Goal: Task Accomplishment & Management: Complete application form

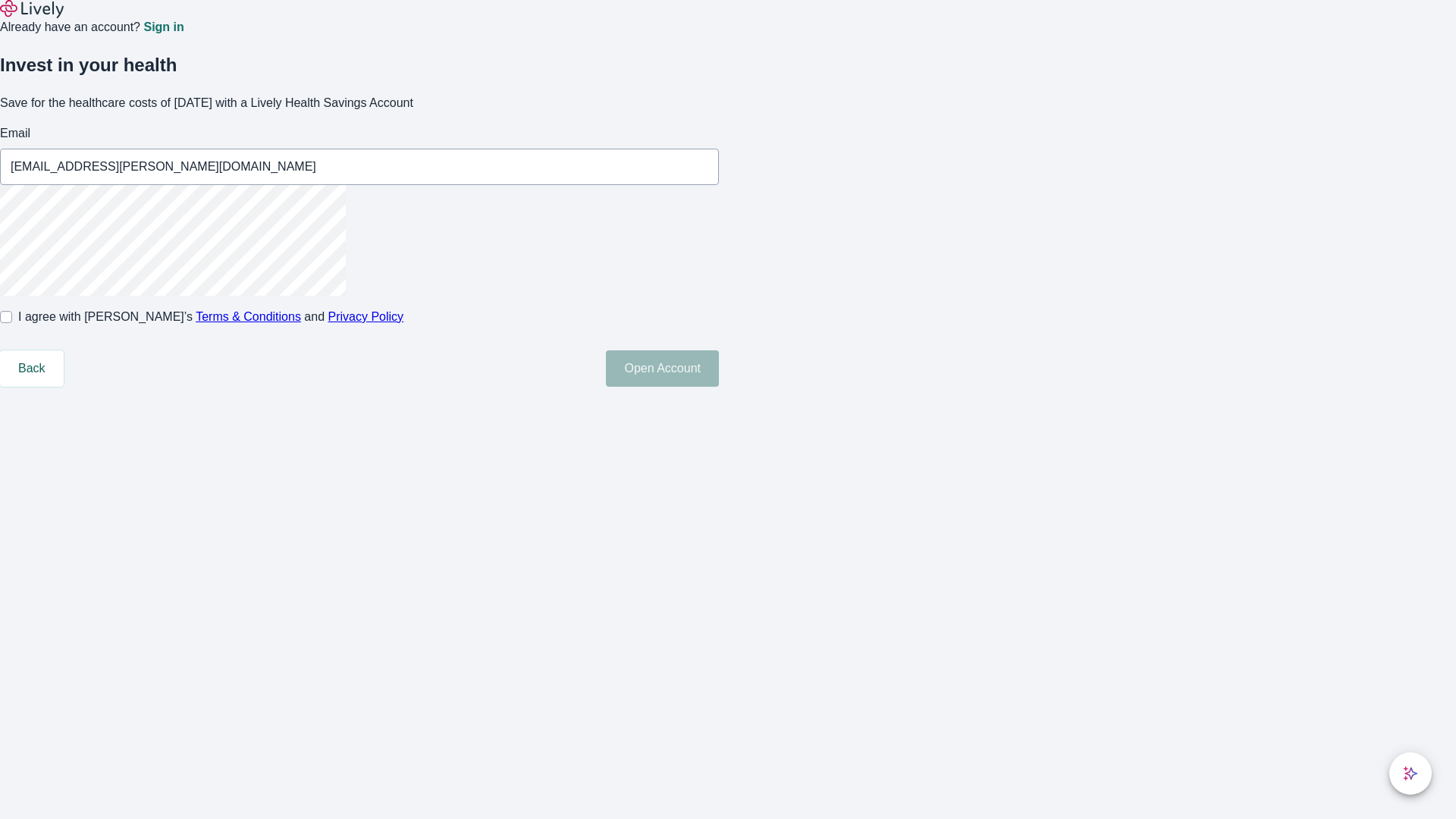
click at [12, 323] on input "I agree with Lively’s Terms & Conditions and Privacy Policy" at bounding box center [6, 317] width 12 height 12
checkbox input "true"
click at [719, 387] on button "Open Account" at bounding box center [663, 369] width 113 height 36
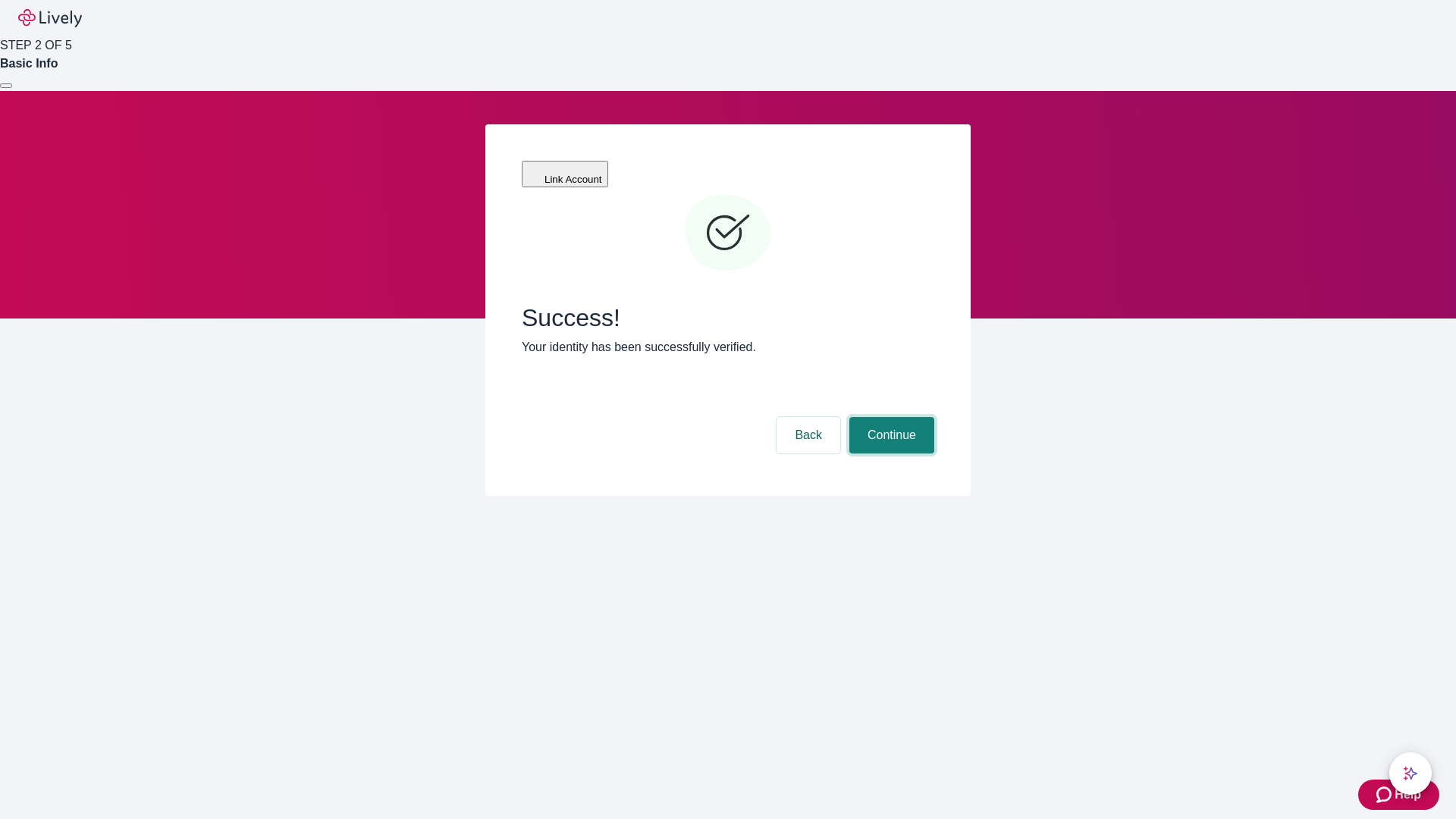
click at [890, 417] on button "Continue" at bounding box center [892, 436] width 85 height 36
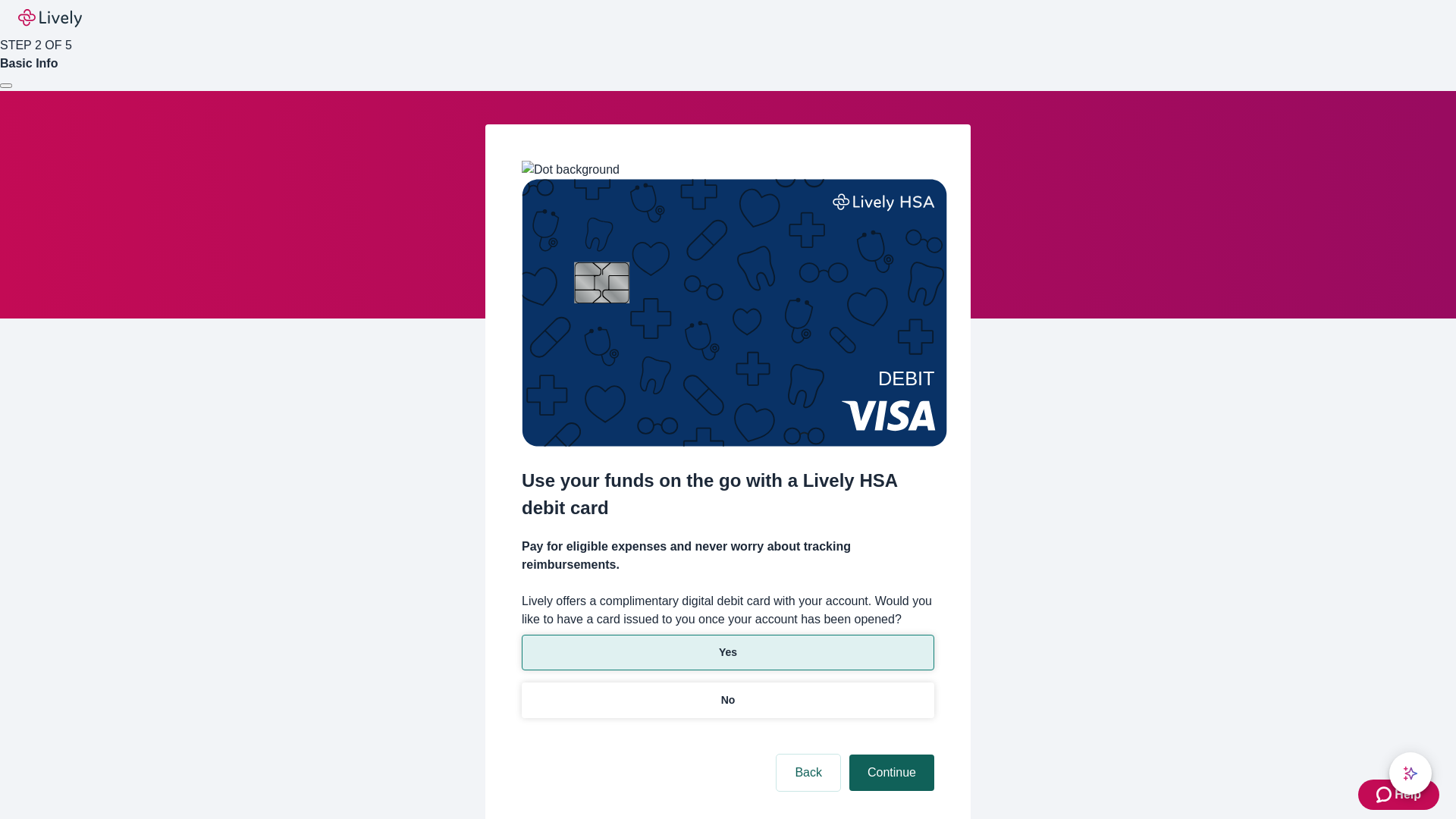
click at [727, 645] on p "Yes" at bounding box center [728, 653] width 18 height 16
click at [890, 754] on button "Continue" at bounding box center [892, 773] width 85 height 36
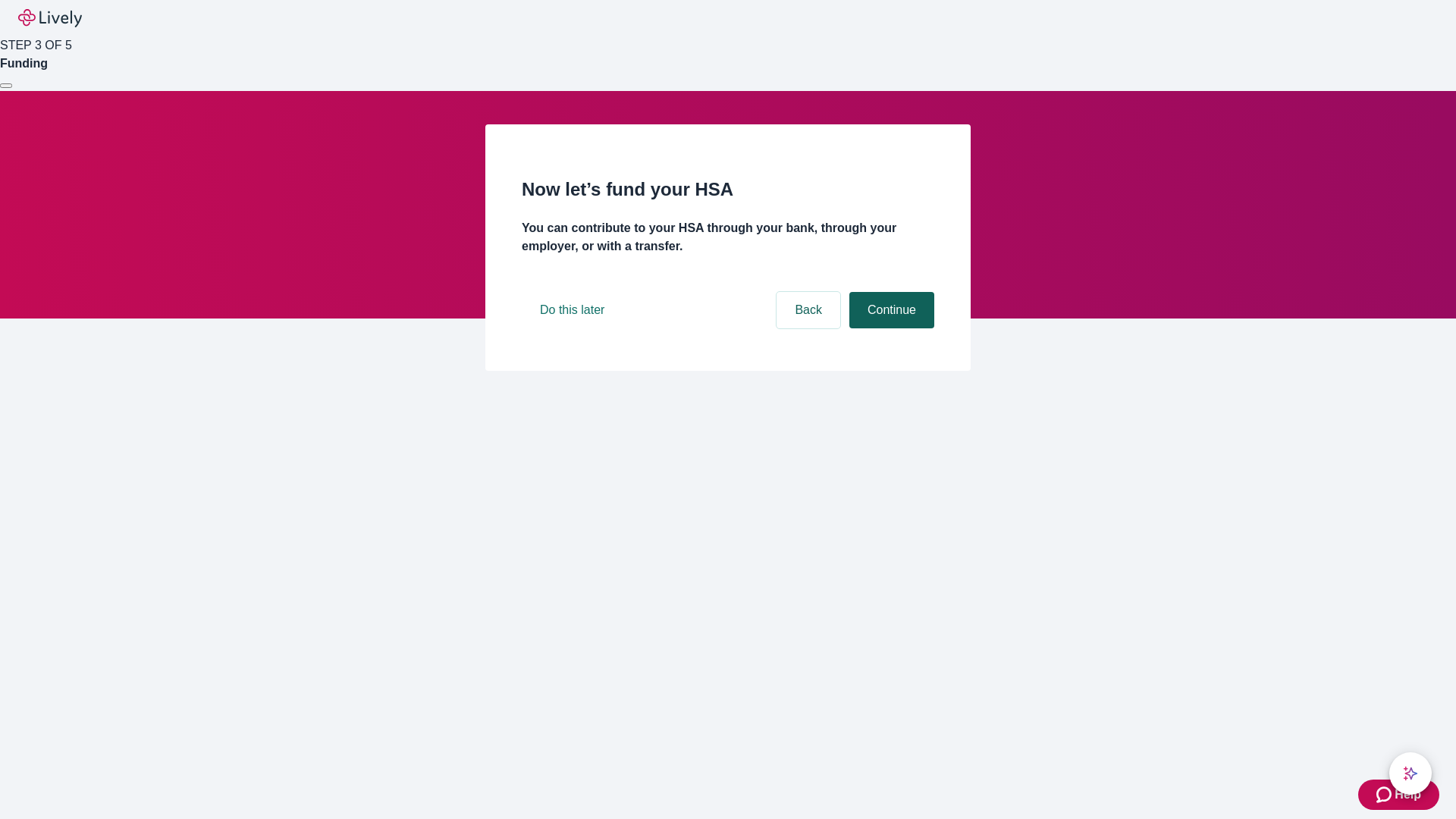
click at [890, 329] on button "Continue" at bounding box center [892, 311] width 85 height 36
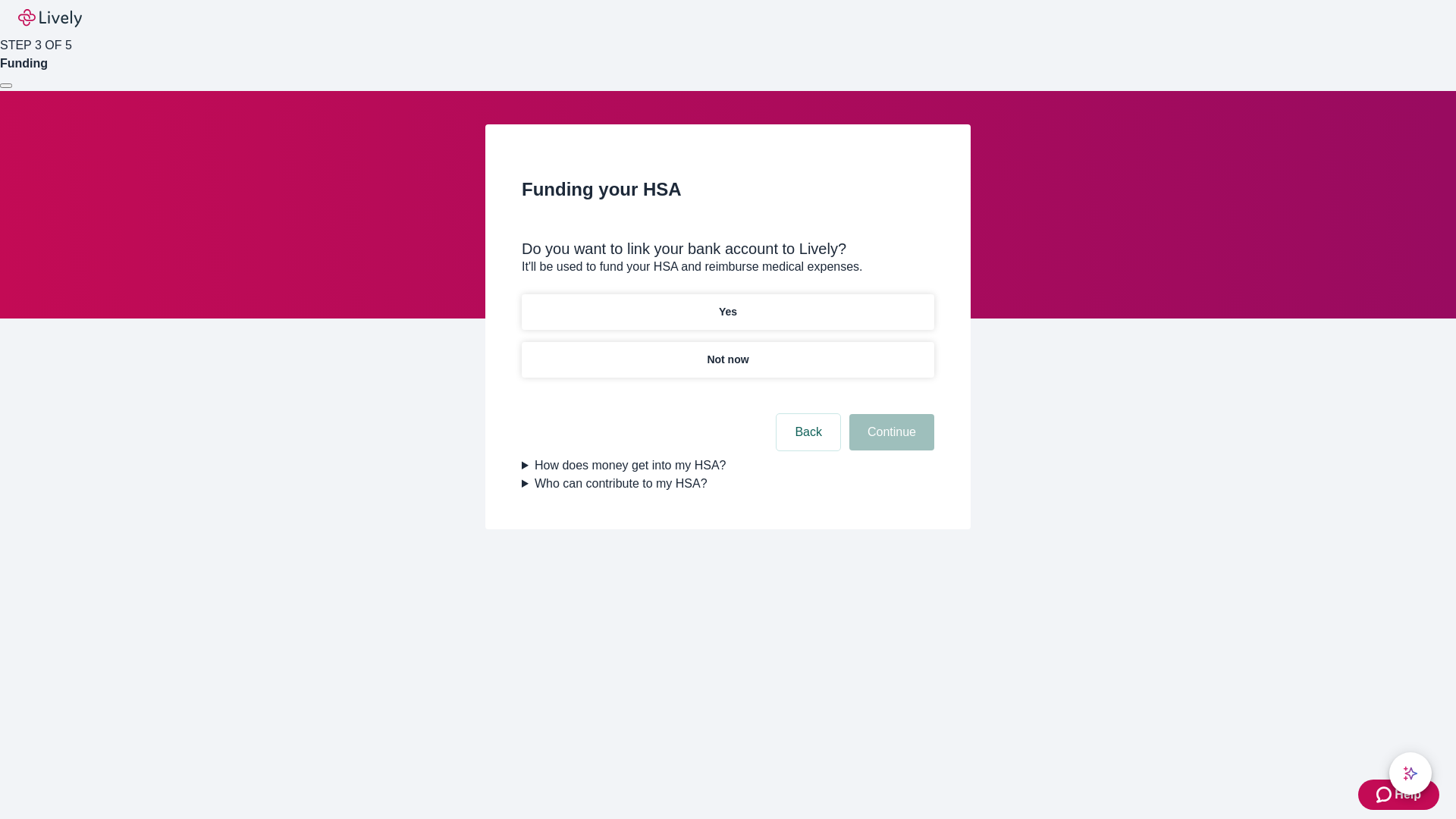
click at [727, 304] on p "Yes" at bounding box center [728, 311] width 18 height 16
click at [890, 414] on button "Continue" at bounding box center [892, 432] width 85 height 36
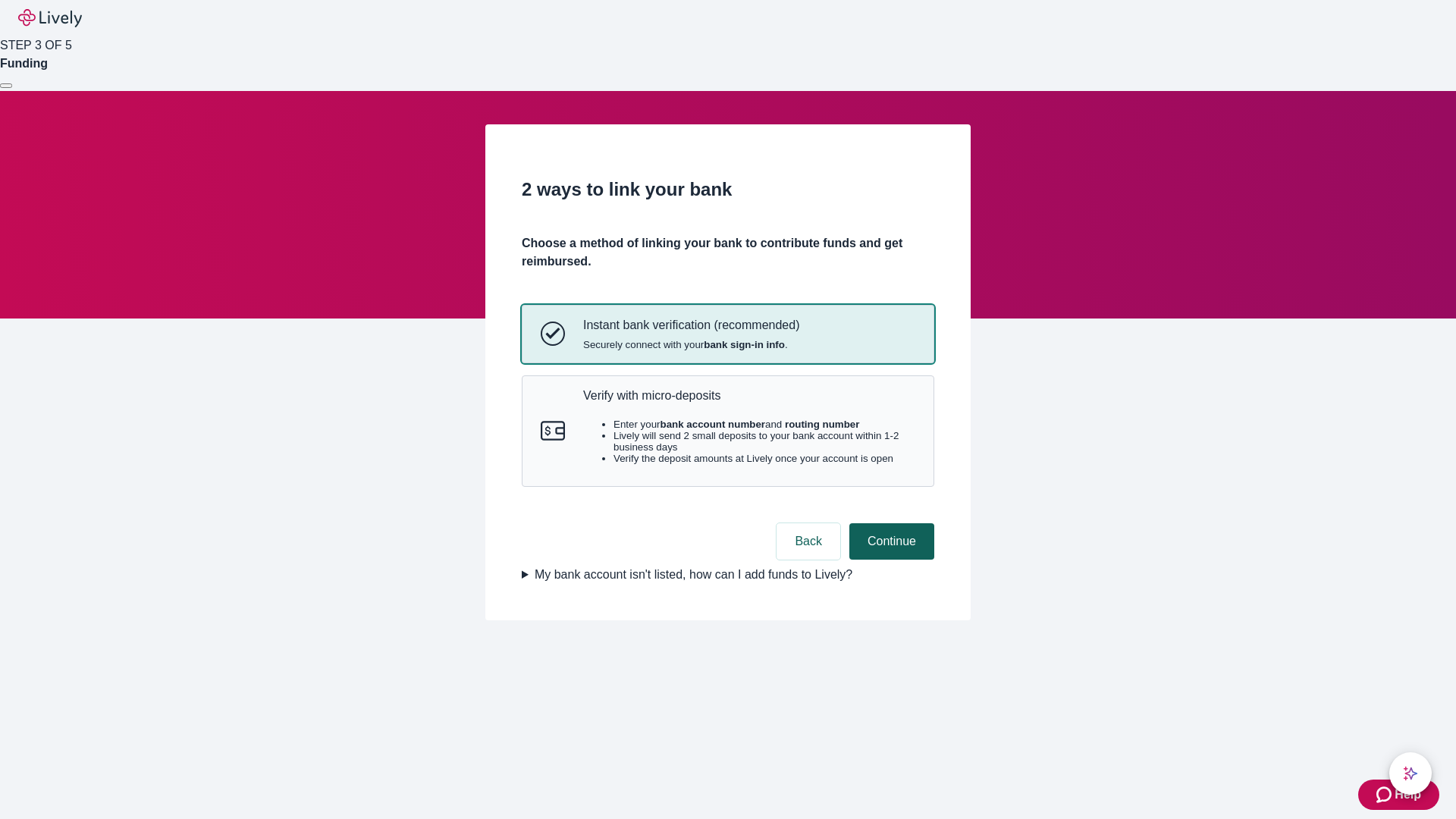
click at [749, 402] on p "Verify with micro-deposits" at bounding box center [749, 395] width 332 height 14
click at [890, 560] on button "Continue" at bounding box center [892, 542] width 85 height 36
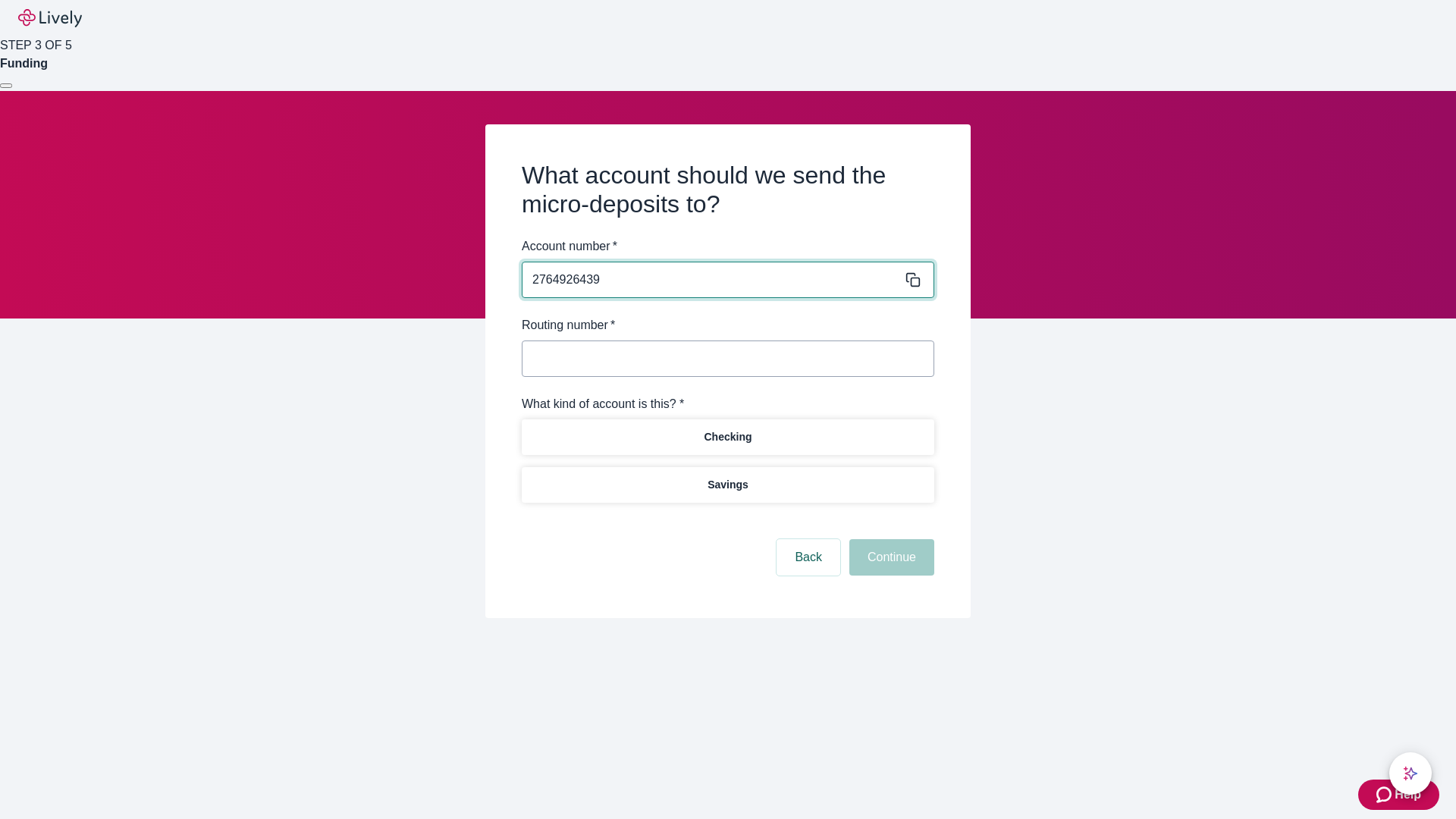
type input "2764926439"
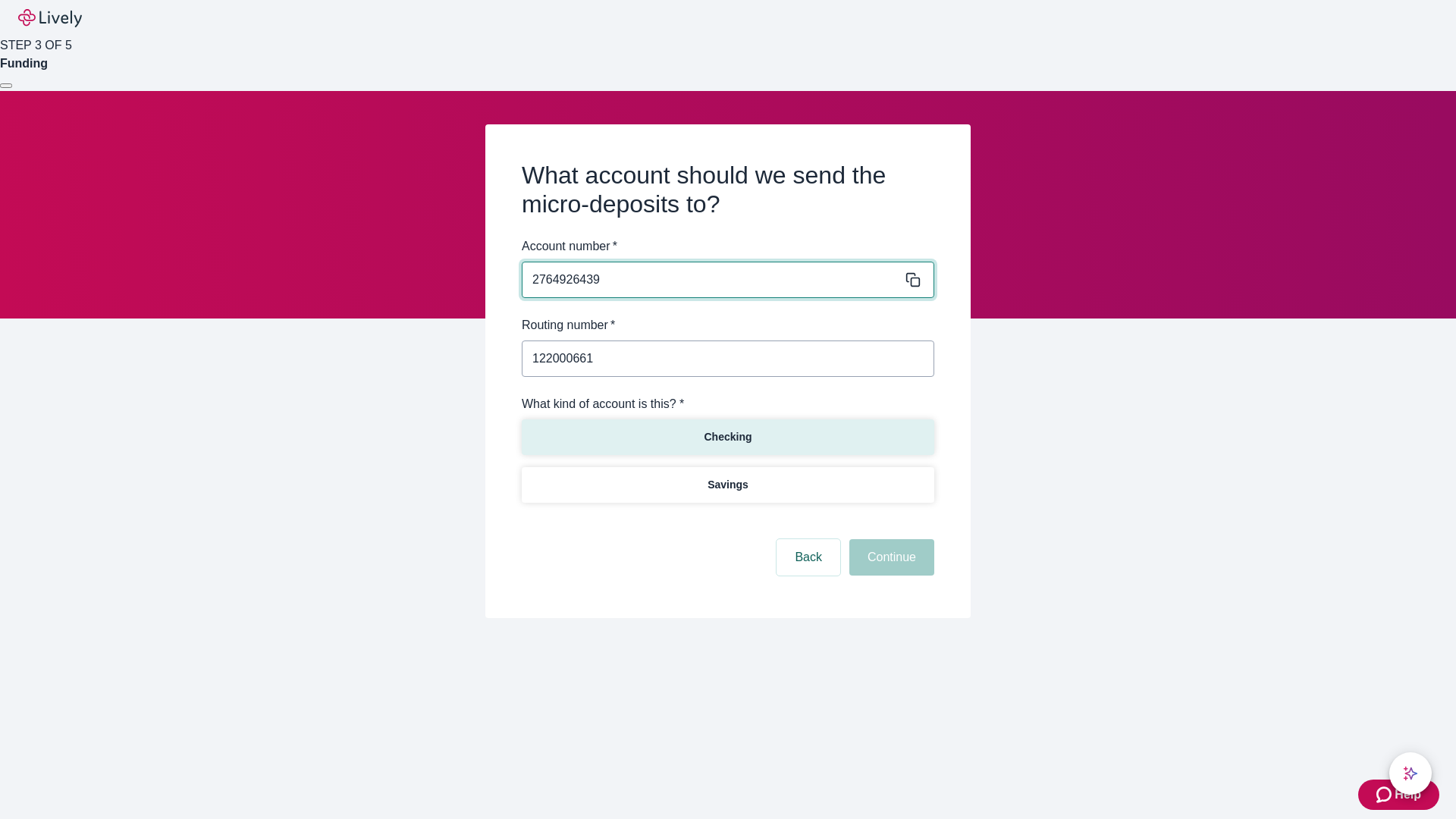
type input "122000661"
click at [727, 436] on p "Checking" at bounding box center [728, 436] width 48 height 16
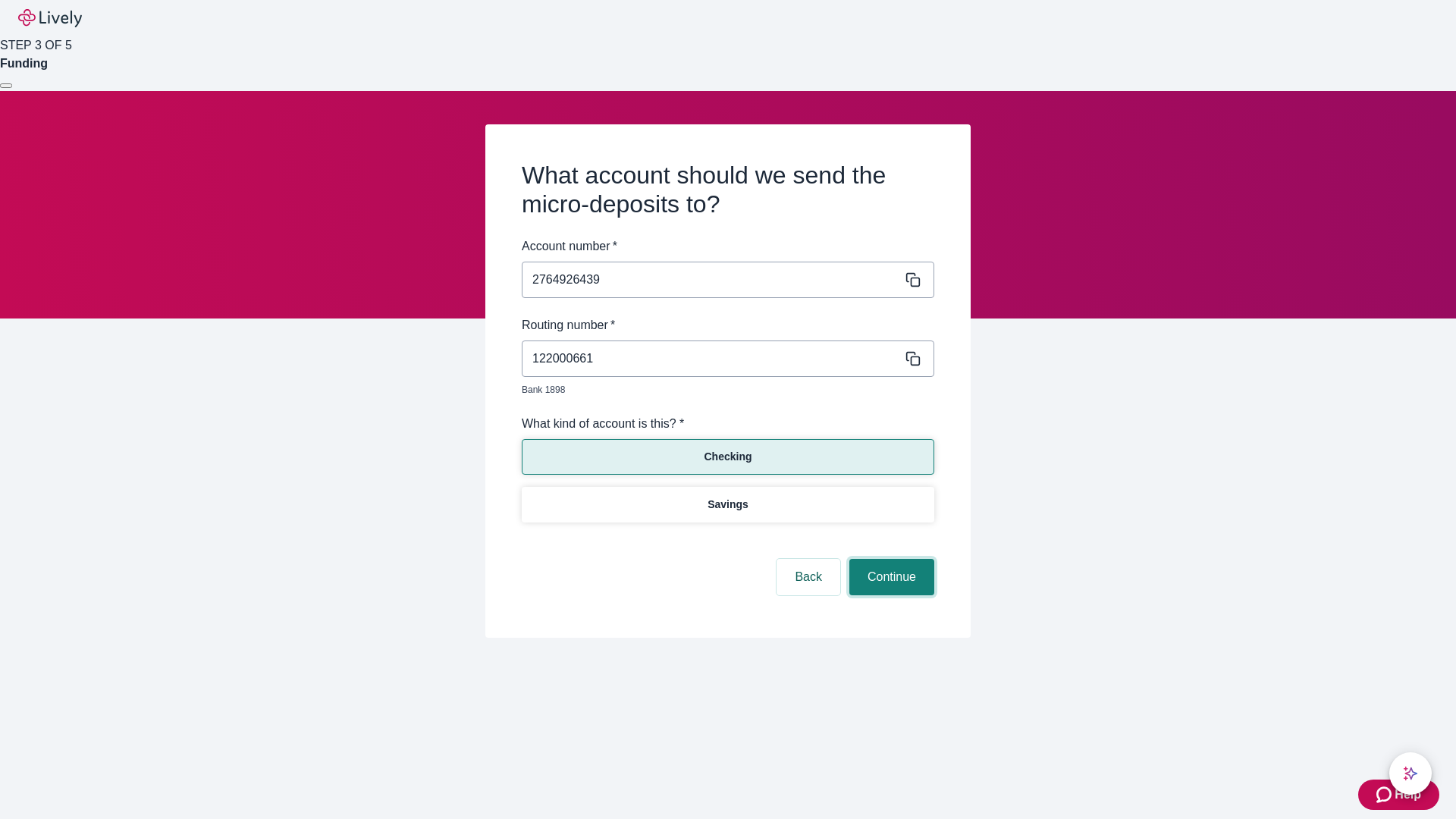
click at [890, 560] on button "Continue" at bounding box center [892, 577] width 85 height 36
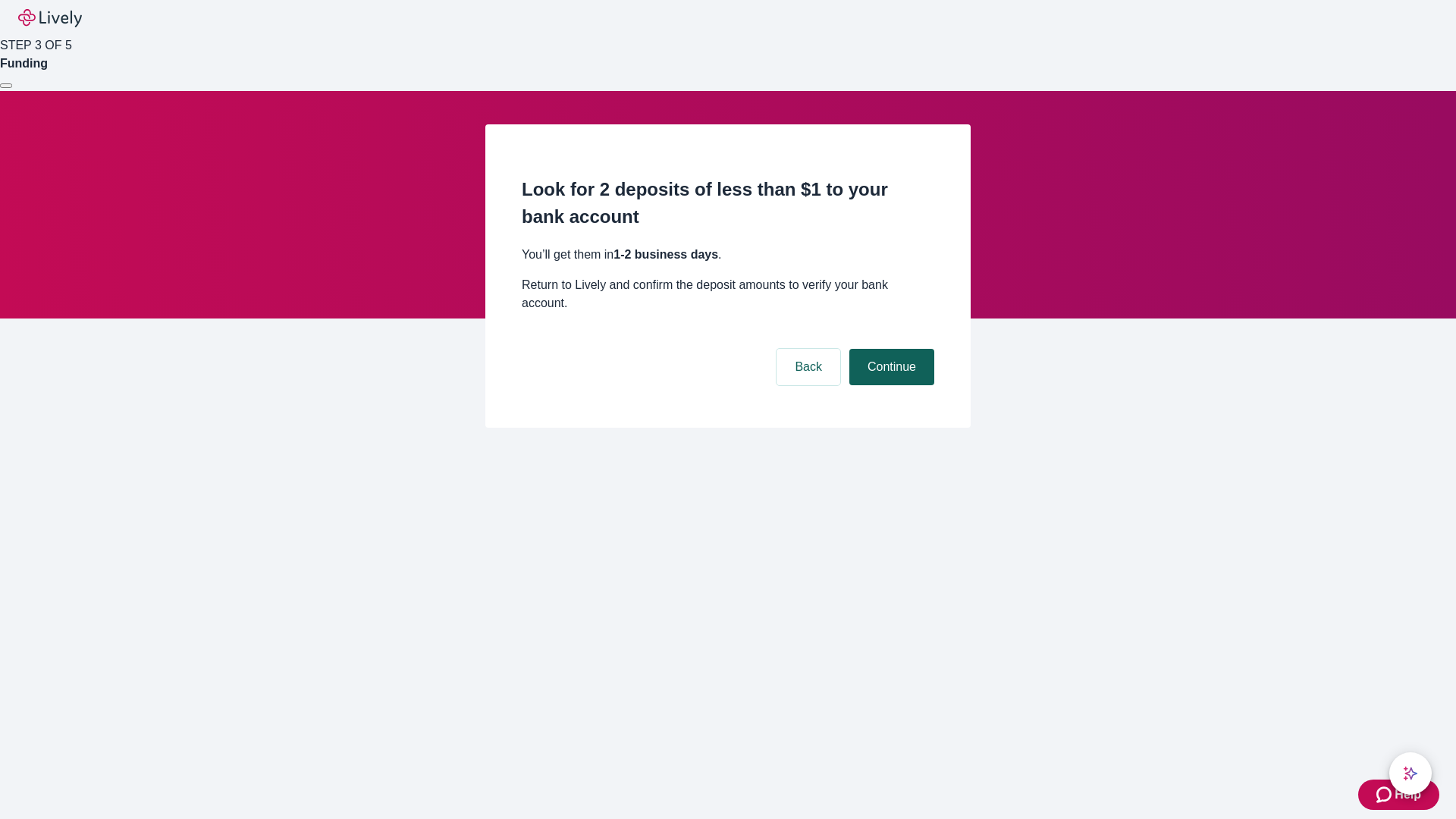
click at [890, 349] on button "Continue" at bounding box center [892, 367] width 85 height 36
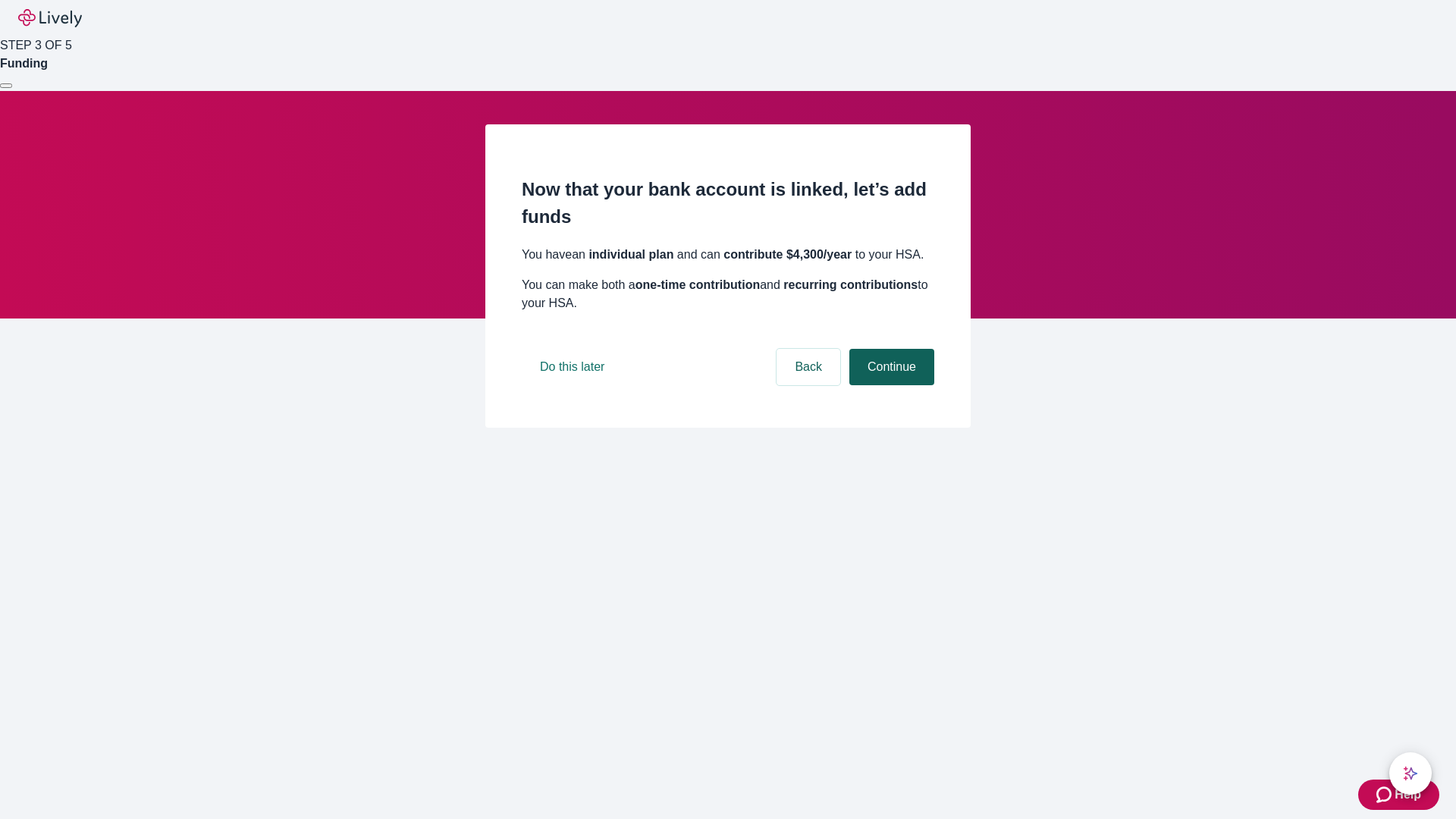
click at [890, 385] on button "Continue" at bounding box center [892, 367] width 85 height 36
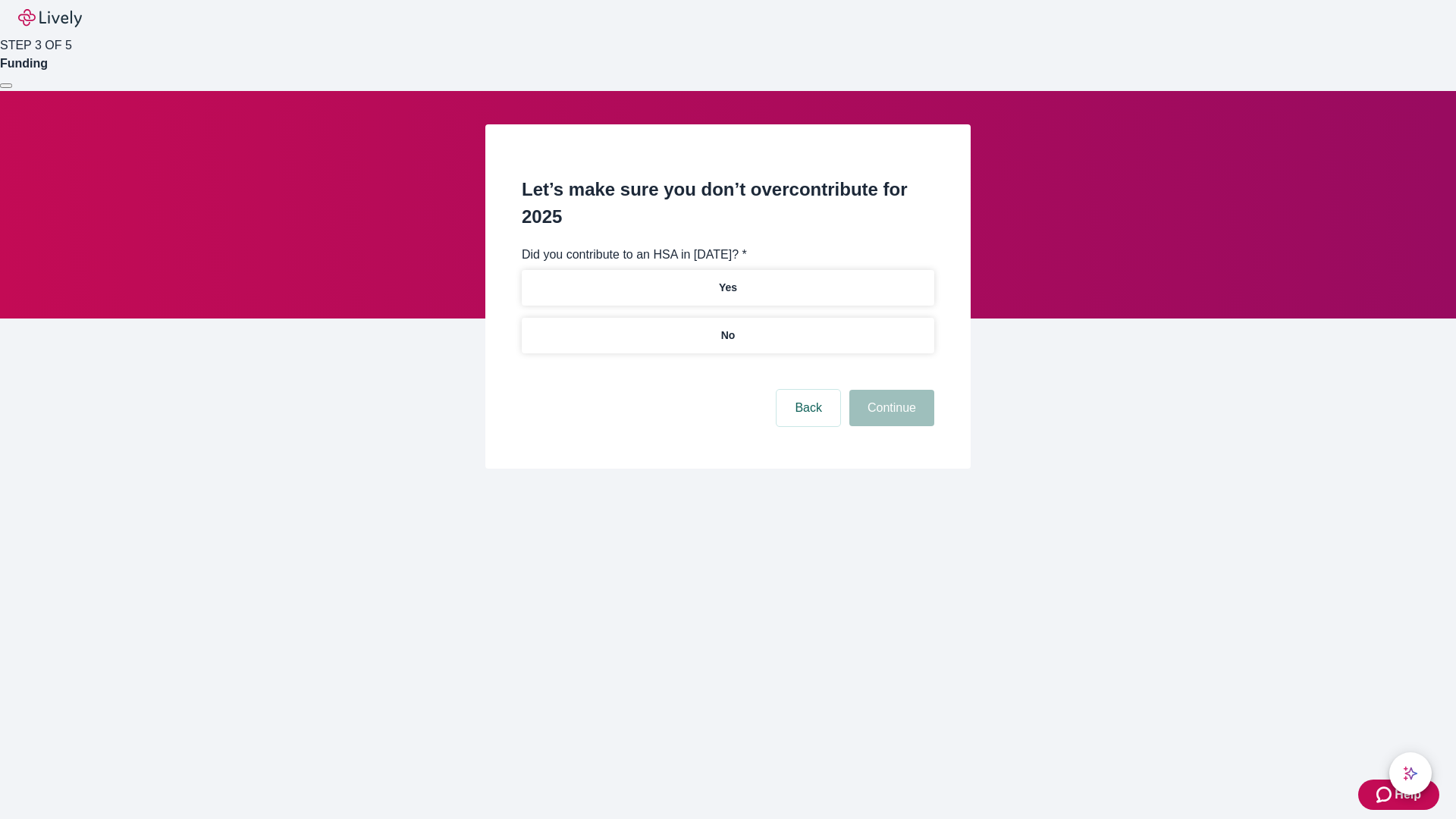
click at [727, 328] on p "No" at bounding box center [728, 335] width 14 height 16
click at [890, 390] on button "Continue" at bounding box center [892, 408] width 85 height 36
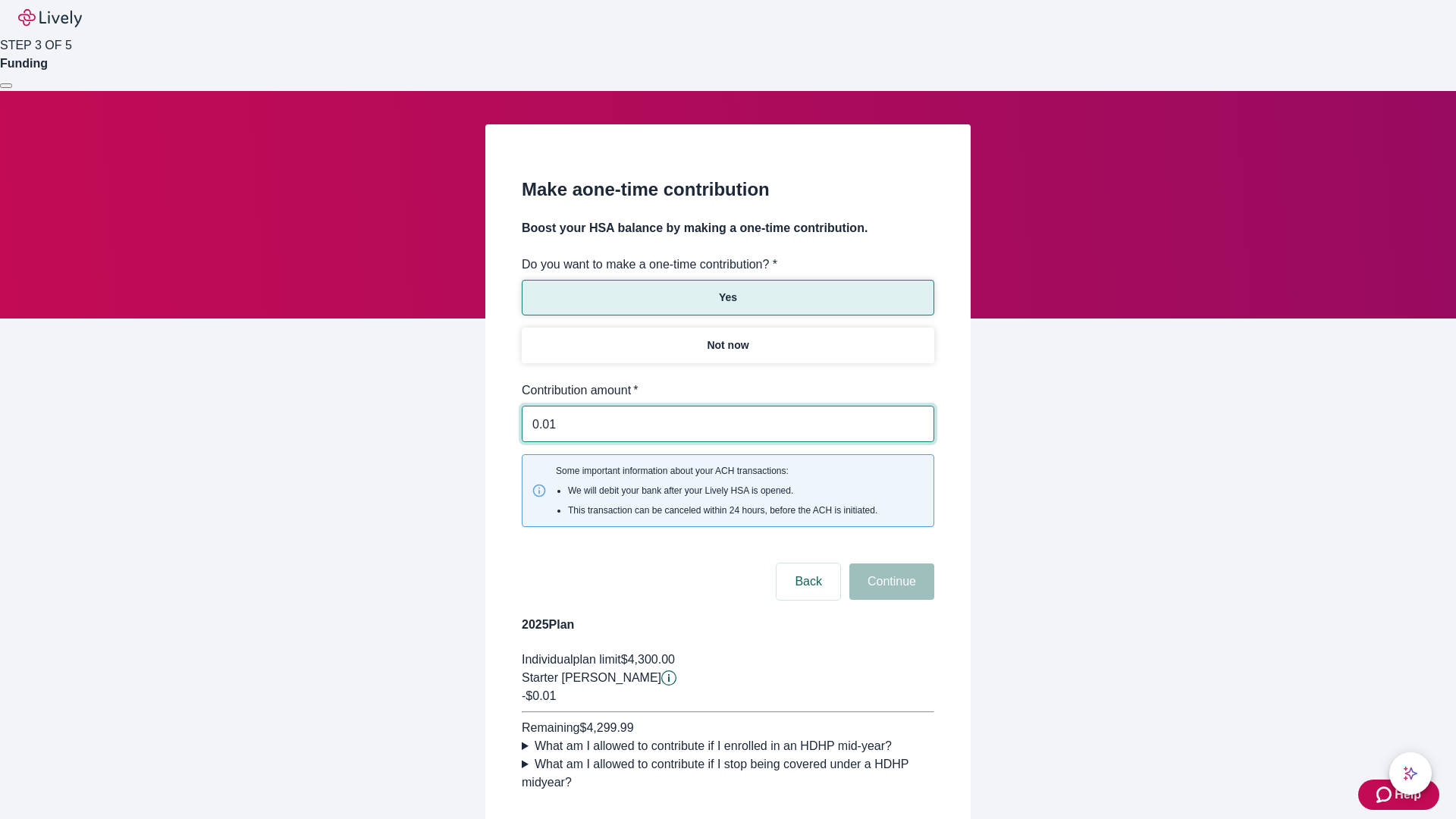
type input "0.01"
click at [890, 564] on button "Continue" at bounding box center [892, 582] width 85 height 36
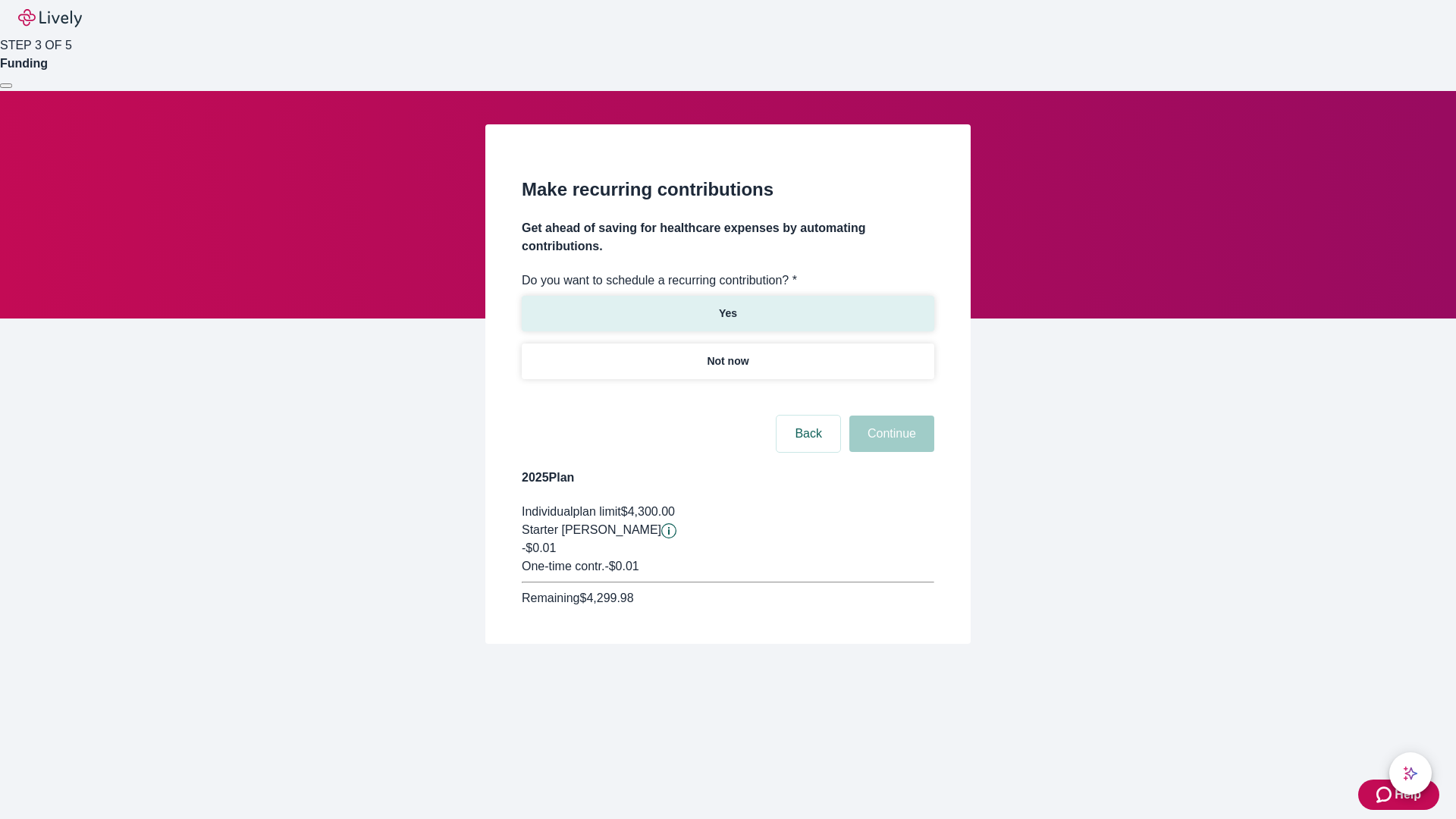
click at [727, 306] on p "Yes" at bounding box center [728, 313] width 18 height 16
click at [727, 397] on body "Help STEP 3 OF 5 Funding Make recurring contributions Get ahead of saving for h…" at bounding box center [728, 359] width 1456 height 717
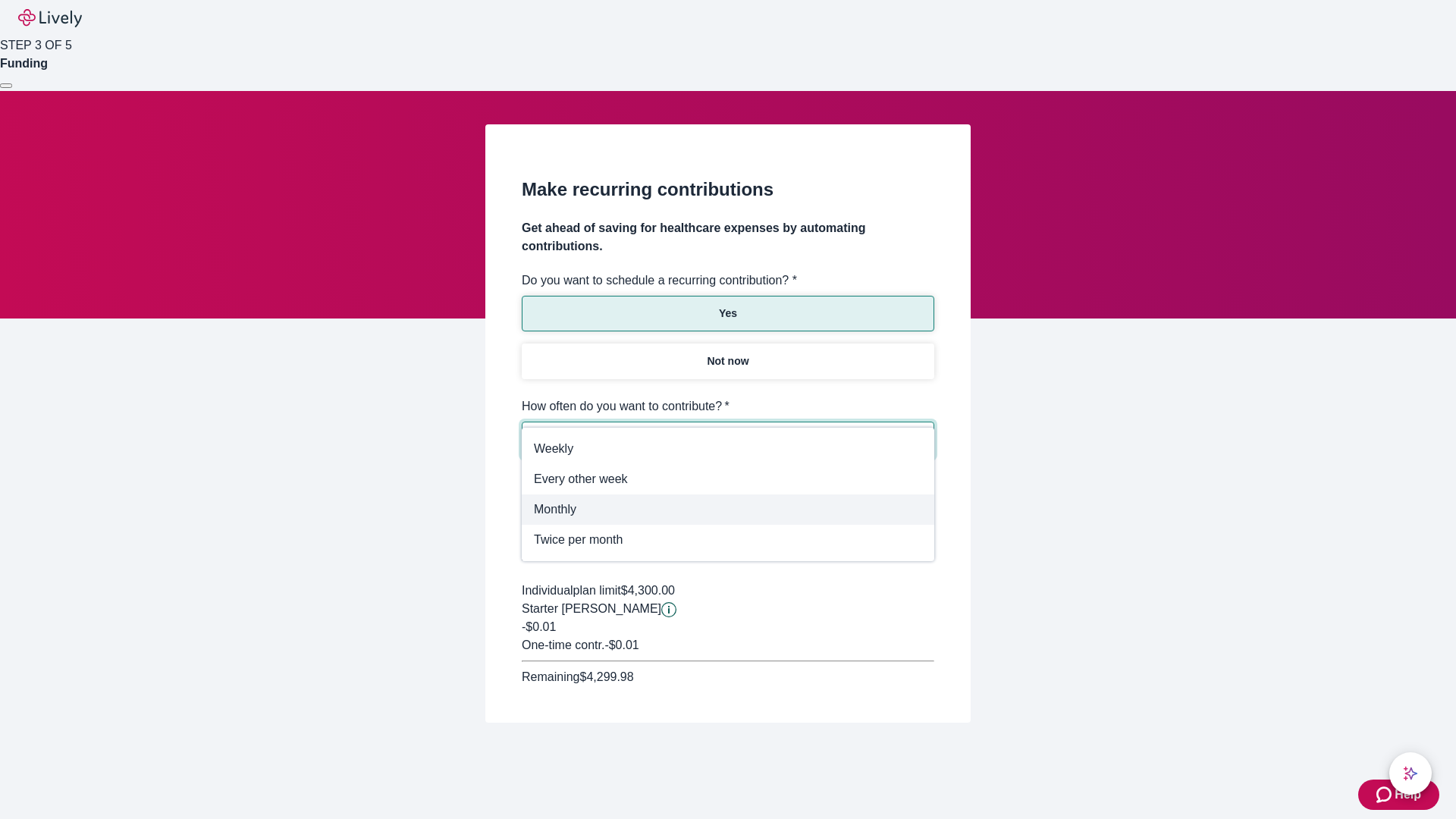
click at [728, 509] on span "Monthly" at bounding box center [728, 509] width 388 height 18
type input "Monthly"
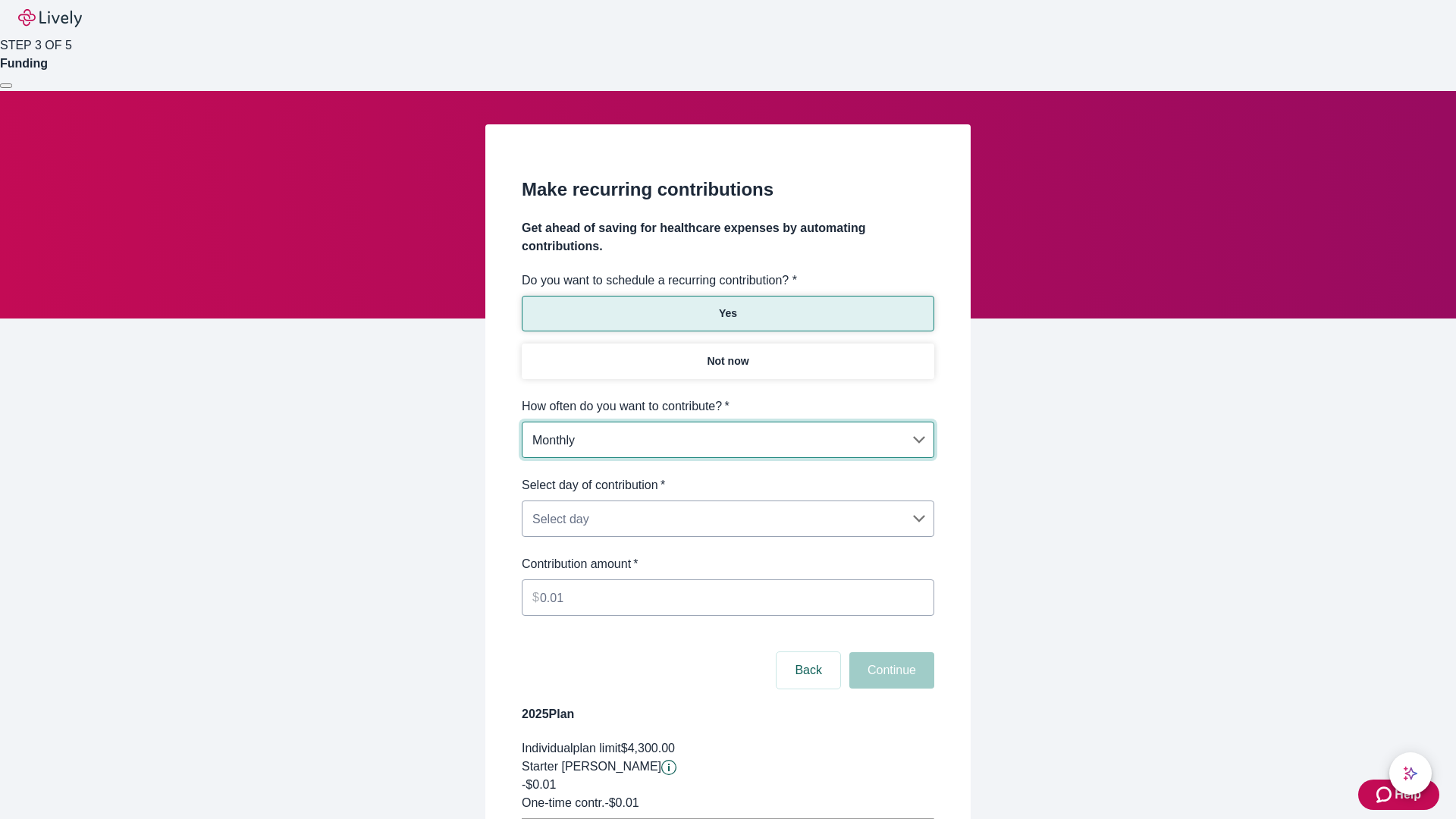
click at [727, 476] on body "Help STEP 3 OF 5 Funding Make recurring contributions Get ahead of saving for h…" at bounding box center [728, 476] width 1456 height 953
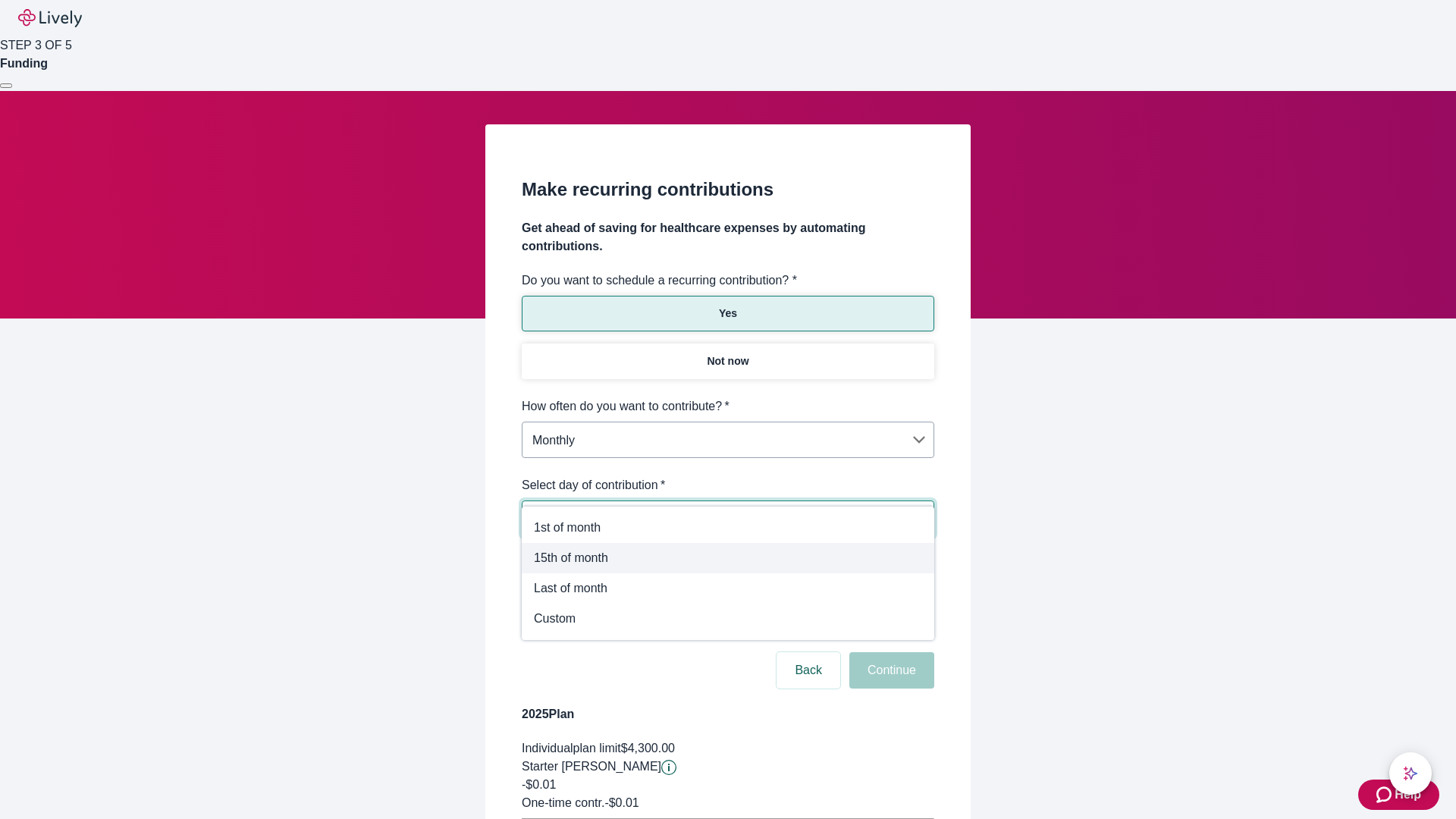
click at [728, 558] on span "15th of month" at bounding box center [728, 558] width 388 height 18
type input "Monthly15th"
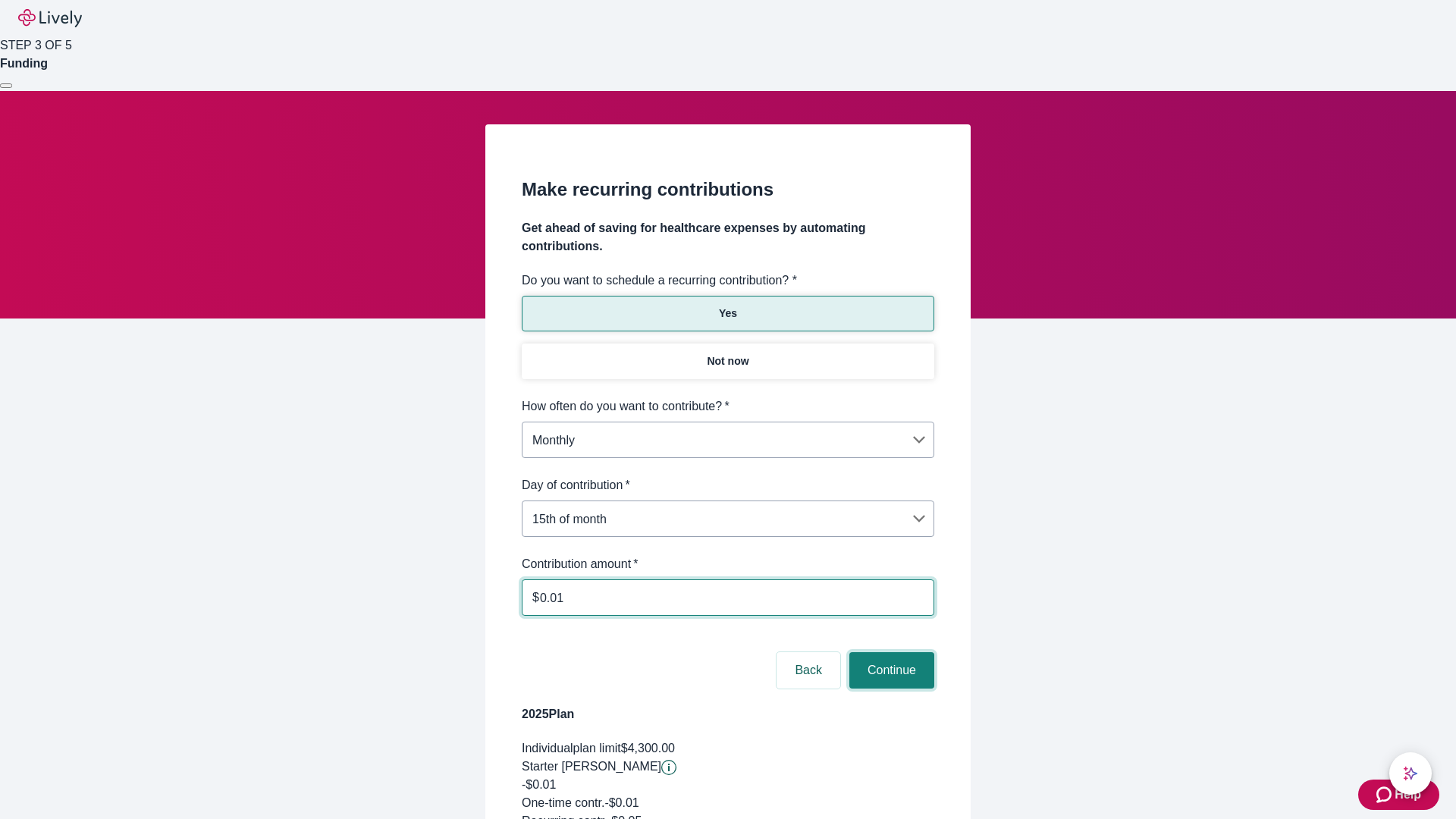
click at [890, 653] on button "Continue" at bounding box center [892, 671] width 85 height 36
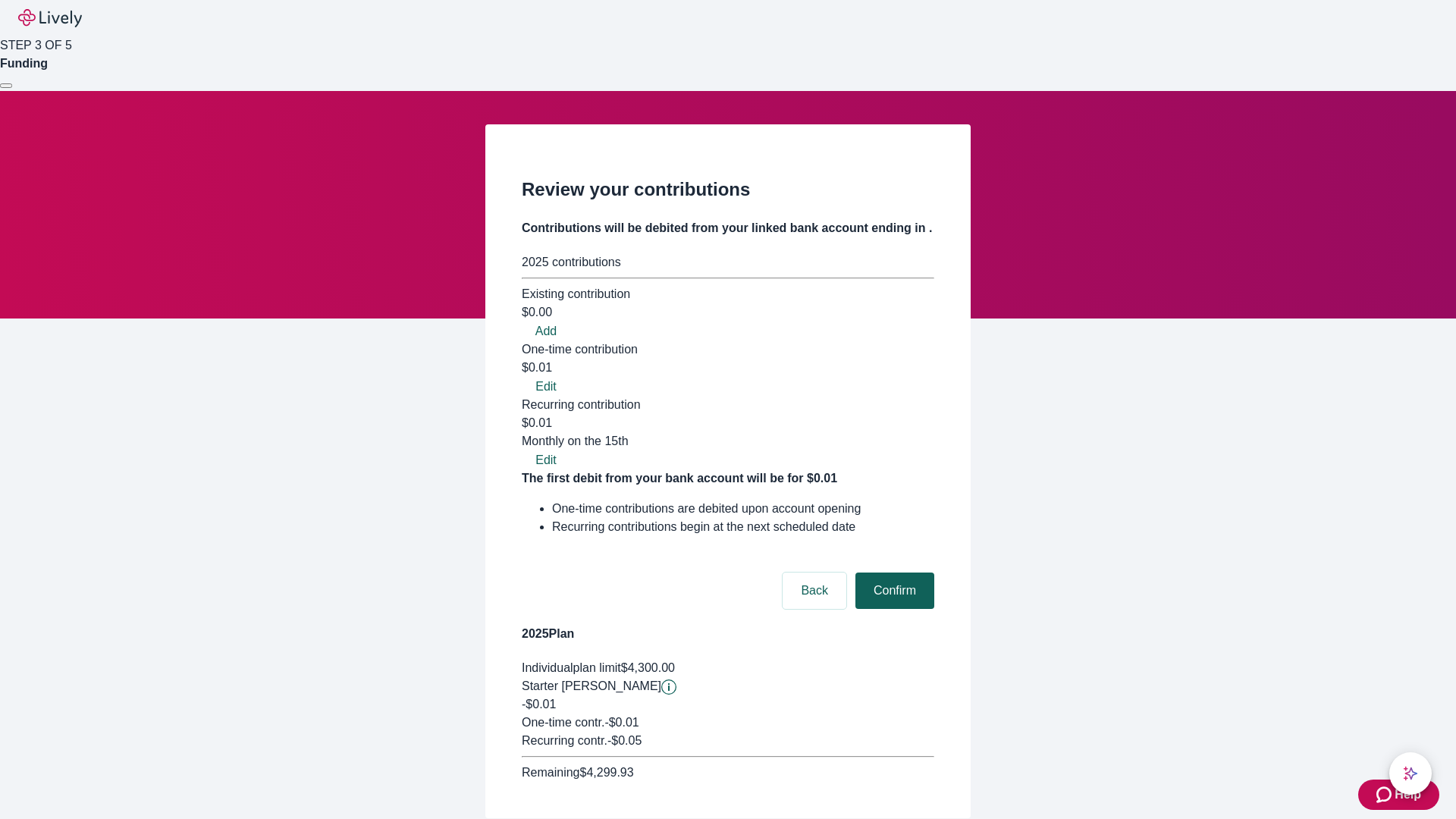
click at [893, 572] on button "Confirm" at bounding box center [894, 590] width 79 height 36
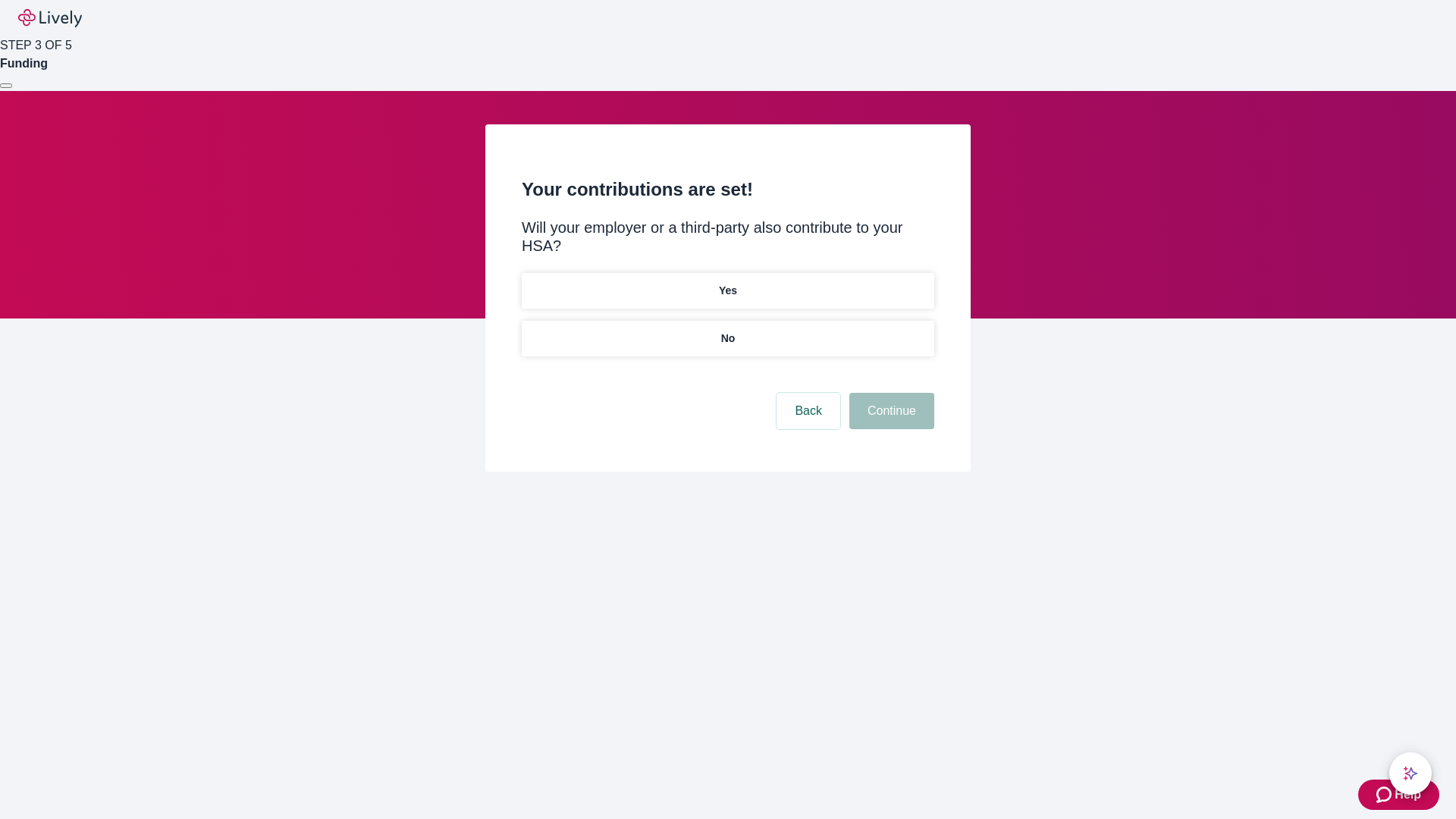
click at [727, 283] on p "Yes" at bounding box center [728, 291] width 18 height 16
click at [890, 393] on button "Continue" at bounding box center [892, 411] width 85 height 36
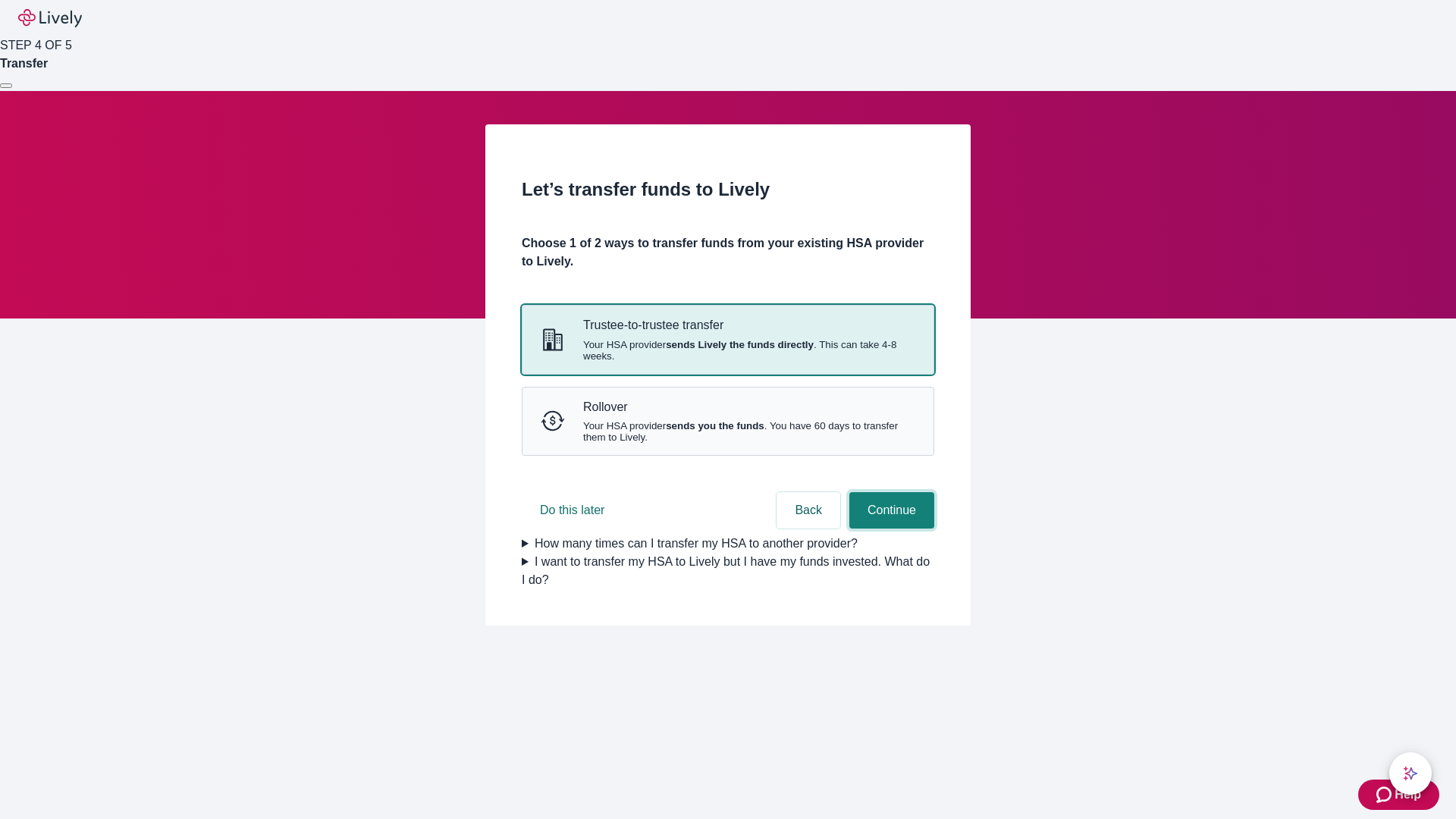
click at [890, 528] on button "Continue" at bounding box center [892, 510] width 85 height 36
